Goal: Information Seeking & Learning: Learn about a topic

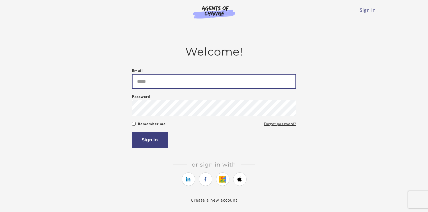
click at [183, 85] on input "Email" at bounding box center [214, 81] width 164 height 15
type input "*"
type input "**********"
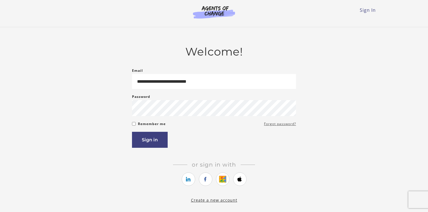
click at [274, 128] on link "Forgot password?" at bounding box center [280, 124] width 32 height 7
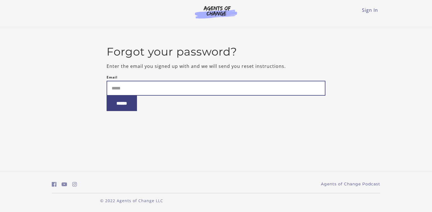
click at [187, 89] on input "Email" at bounding box center [215, 88] width 219 height 15
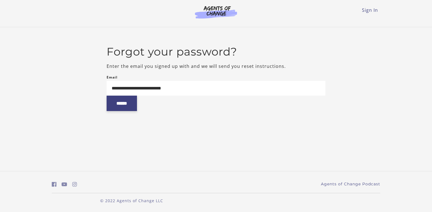
type input "**********"
click at [123, 108] on input "******" at bounding box center [121, 103] width 30 height 15
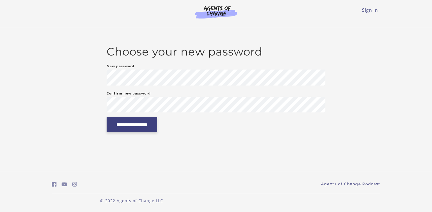
click at [149, 128] on input "**********" at bounding box center [131, 124] width 51 height 15
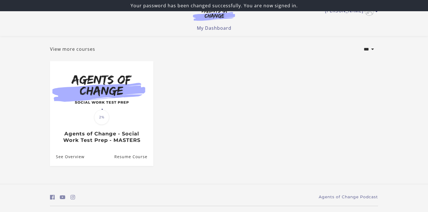
scroll to position [39, 0]
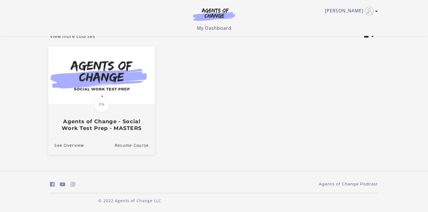
click at [111, 126] on h3 "Agents of Change - Social Work Test Prep - MASTERS" at bounding box center [102, 125] width 94 height 13
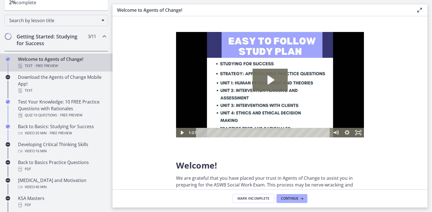
scroll to position [72, 0]
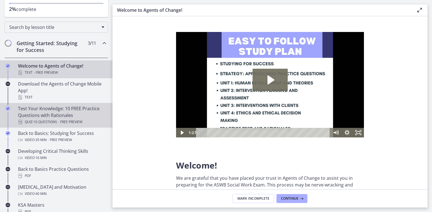
click at [76, 112] on div "Test Your Knowledge: 10 FREE Practice Questions with Rationales Quiz · 10 Quest…" at bounding box center [62, 115] width 88 height 20
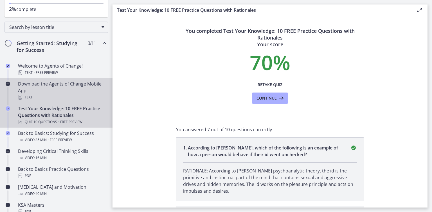
click at [7, 84] on icon "Chapters" at bounding box center [8, 84] width 4 height 4
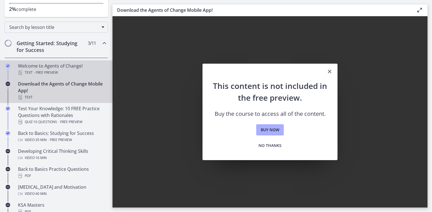
click at [9, 67] on icon "Completed" at bounding box center [8, 66] width 4 height 4
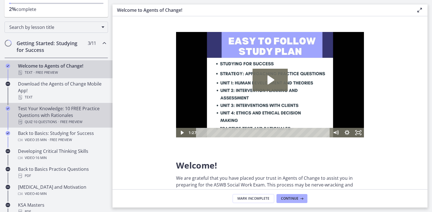
click at [9, 107] on icon "Completed" at bounding box center [8, 108] width 4 height 4
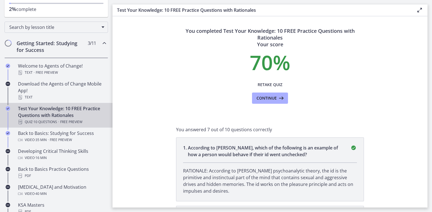
click at [9, 108] on icon "Completed" at bounding box center [8, 108] width 4 height 4
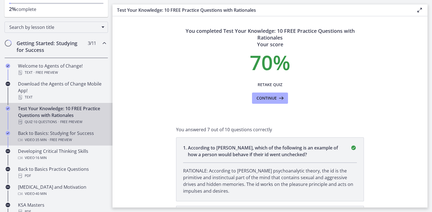
click at [42, 139] on span "· 35 min" at bounding box center [41, 140] width 12 height 7
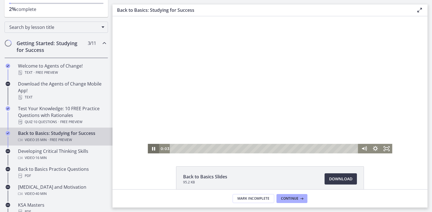
click at [152, 148] on icon "Pause" at bounding box center [153, 149] width 11 height 10
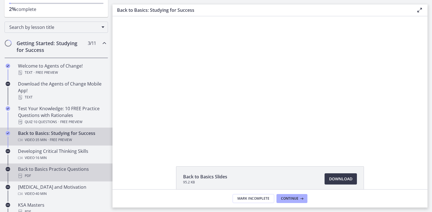
click at [53, 177] on div "PDF" at bounding box center [62, 176] width 88 height 7
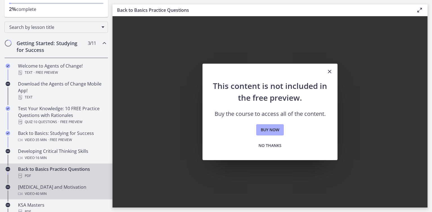
click at [38, 195] on span "· 40 min" at bounding box center [41, 194] width 12 height 7
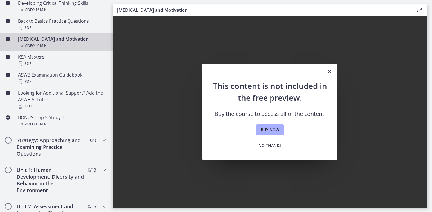
scroll to position [235, 0]
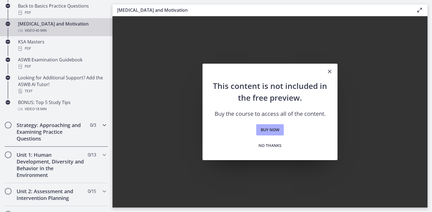
click at [44, 132] on h2 "Strategy: Approaching and Examining Practice Questions" at bounding box center [51, 132] width 69 height 20
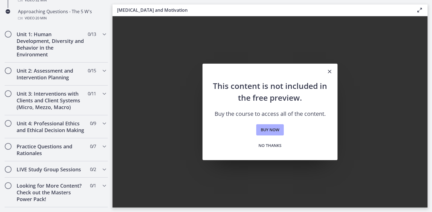
scroll to position [119, 0]
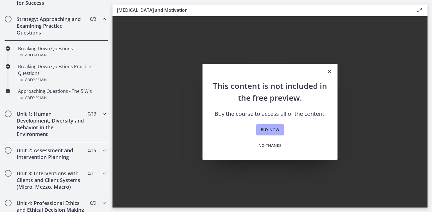
click at [9, 116] on span "Chapters" at bounding box center [8, 114] width 7 height 7
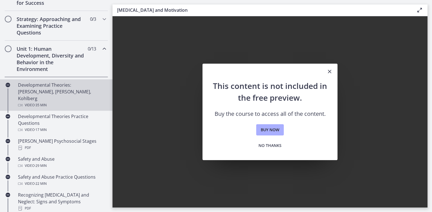
click at [42, 87] on div "Developmental Theories: [PERSON_NAME], [PERSON_NAME], Kohlberg Video · 35 min" at bounding box center [62, 95] width 88 height 27
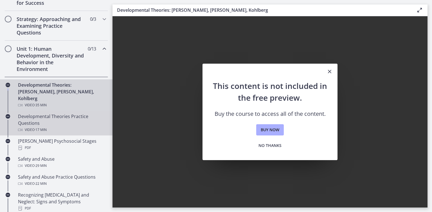
click at [34, 114] on div "Developmental Theories Practice Questions Video · 17 min" at bounding box center [62, 123] width 88 height 20
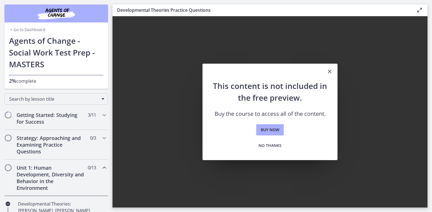
click at [329, 72] on icon "Close" at bounding box center [329, 71] width 7 height 7
